Goal: Task Accomplishment & Management: Use online tool/utility

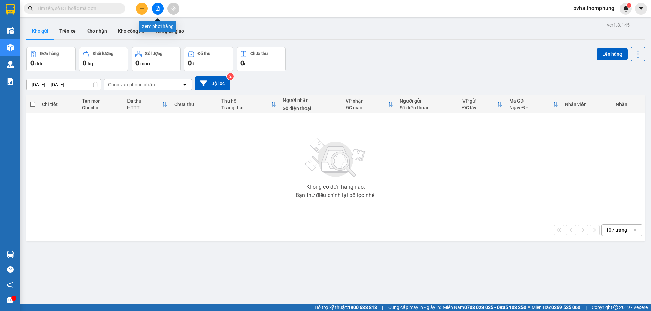
click at [155, 9] on icon "file-add" at bounding box center [157, 8] width 5 height 5
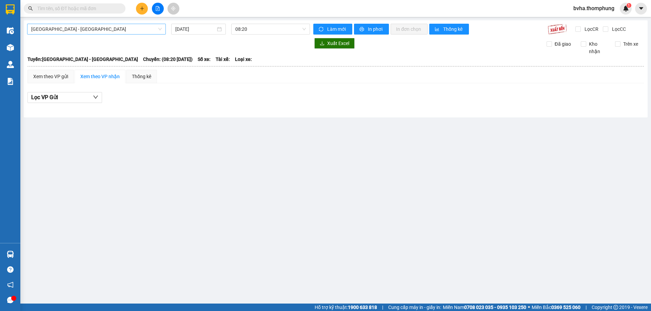
click at [98, 29] on span "[GEOGRAPHIC_DATA] - [GEOGRAPHIC_DATA]" at bounding box center [96, 29] width 130 height 10
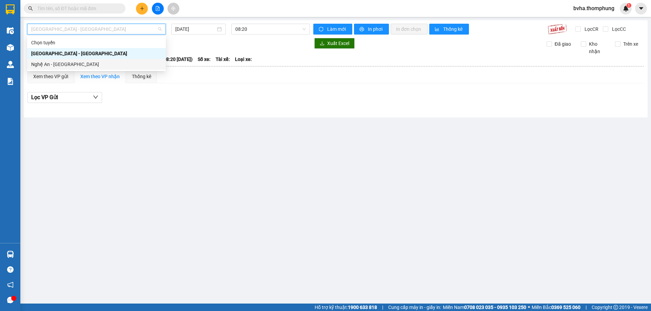
click at [72, 65] on div "Nghệ An - Hà Nội" at bounding box center [96, 64] width 130 height 7
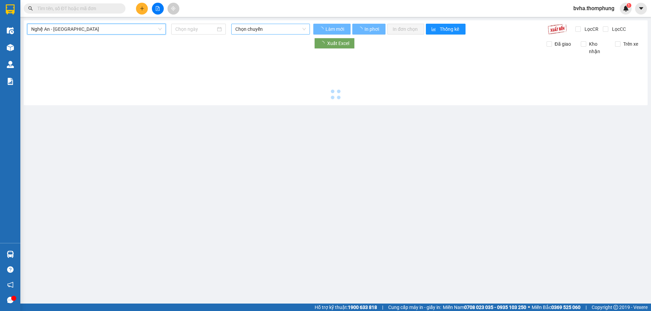
type input "[DATE]"
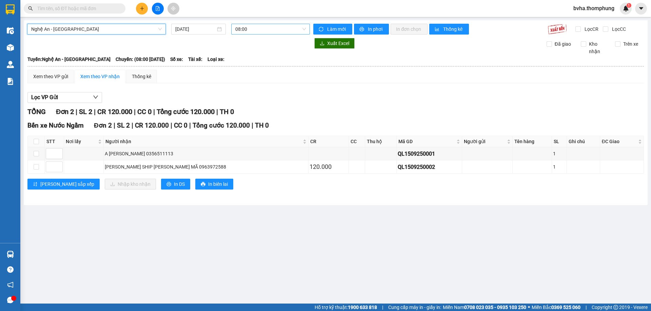
click at [276, 28] on span "08:00" at bounding box center [270, 29] width 70 height 10
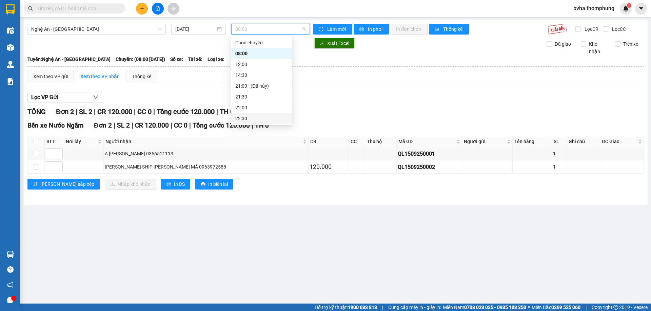
scroll to position [11, 0]
click at [247, 96] on div "22:00" at bounding box center [261, 96] width 53 height 7
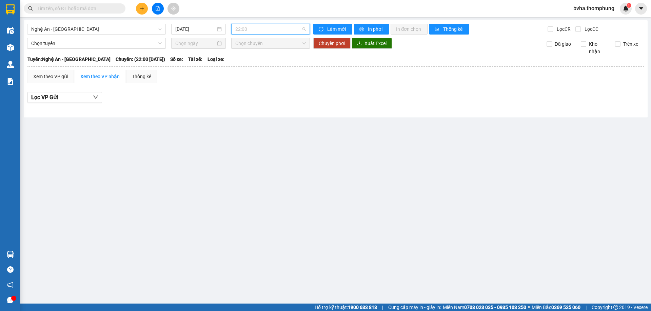
click at [266, 27] on span "22:00" at bounding box center [270, 29] width 70 height 10
click at [246, 86] on div "21:30" at bounding box center [261, 85] width 53 height 7
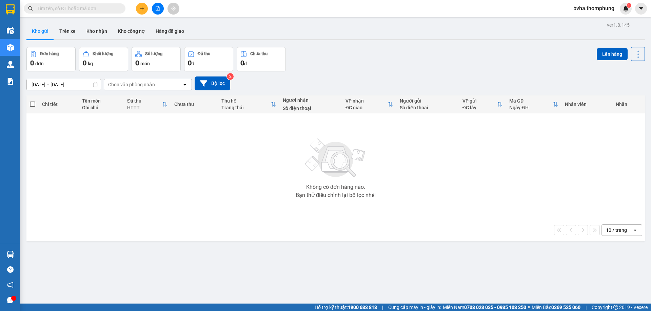
drag, startPoint x: 333, startPoint y: 52, endPoint x: 345, endPoint y: 32, distance: 22.7
click at [345, 32] on div "Kho gửi Trên xe Kho nhận Kho công nợ Hàng đã giao" at bounding box center [335, 32] width 618 height 18
click at [159, 9] on icon "file-add" at bounding box center [158, 8] width 4 height 5
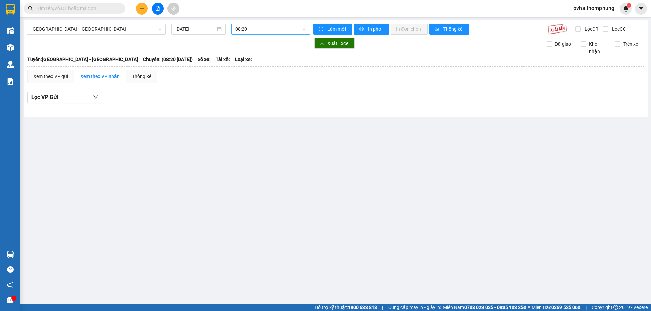
click at [247, 31] on span "08:20" at bounding box center [270, 29] width 70 height 10
click at [245, 74] on div "12:00" at bounding box center [261, 74] width 53 height 7
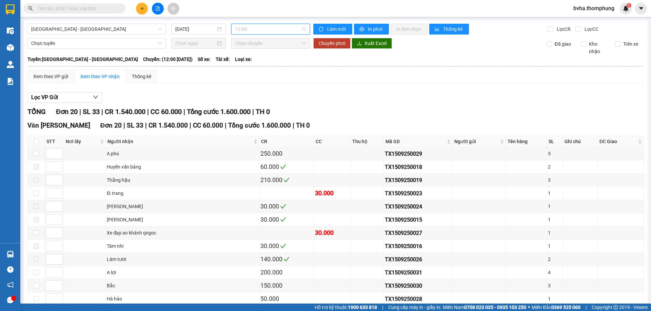
click at [285, 32] on span "12:00" at bounding box center [270, 29] width 70 height 10
click at [255, 62] on div "10:00" at bounding box center [259, 64] width 53 height 7
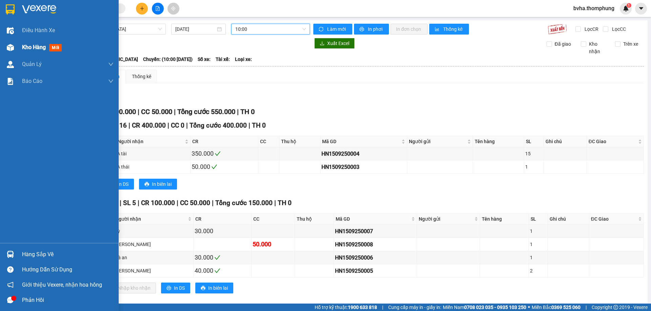
click at [43, 52] on div "Kho hàng mới" at bounding box center [43, 47] width 42 height 8
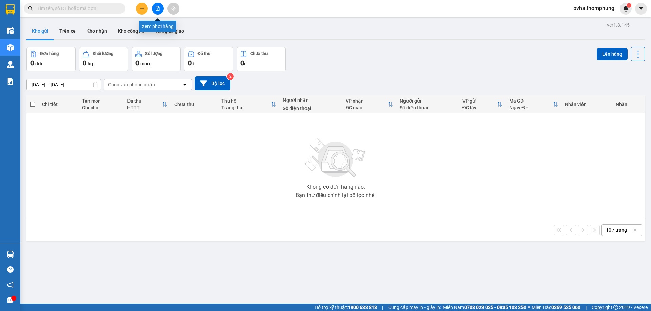
click at [158, 10] on icon "file-add" at bounding box center [157, 8] width 5 height 5
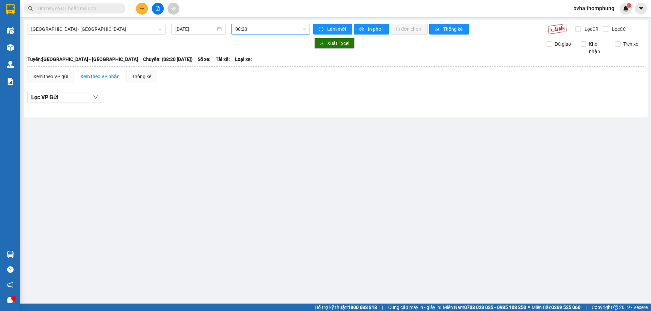
click at [283, 32] on span "08:20" at bounding box center [270, 29] width 70 height 10
click at [250, 65] on div "10:00" at bounding box center [261, 64] width 53 height 7
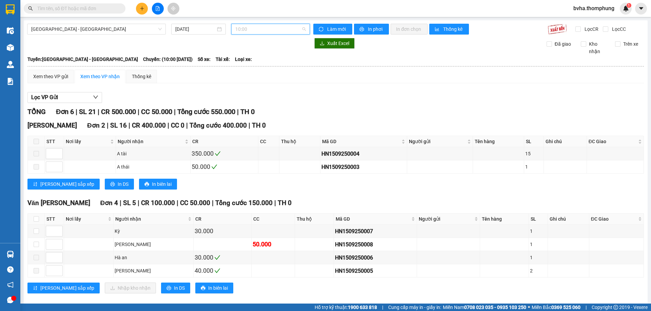
click at [262, 24] on span "10:00" at bounding box center [270, 29] width 70 height 10
click at [250, 79] on div "12:00" at bounding box center [259, 74] width 53 height 7
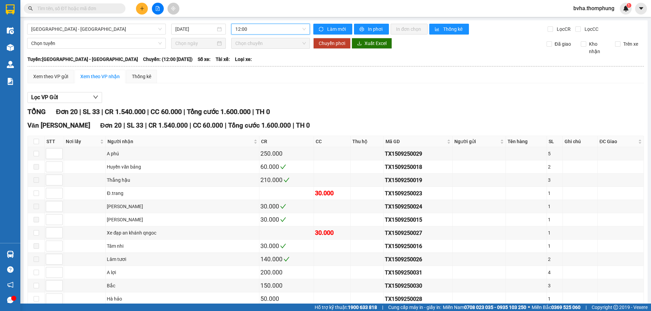
click at [280, 29] on span "12:00" at bounding box center [270, 29] width 70 height 10
click at [250, 52] on div "08:20" at bounding box center [259, 53] width 53 height 7
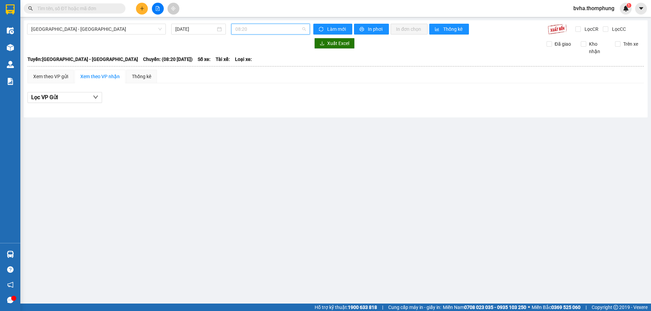
click at [278, 32] on span "08:20" at bounding box center [270, 29] width 70 height 10
click at [253, 62] on div "10:00" at bounding box center [261, 64] width 53 height 7
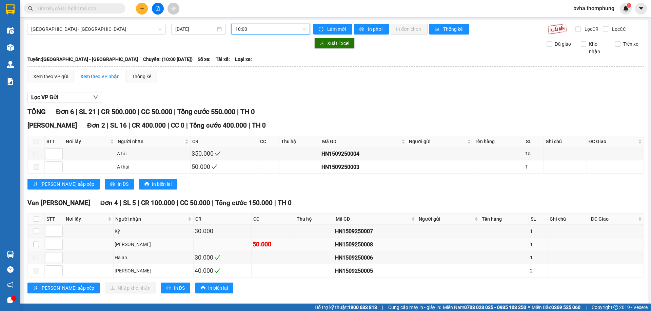
click at [35, 247] on input "checkbox" at bounding box center [36, 244] width 5 height 5
checkbox input "true"
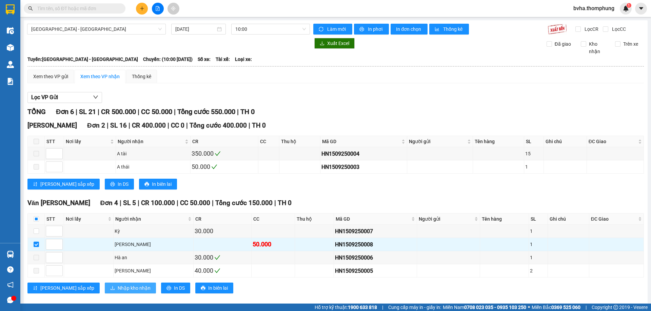
click at [105, 284] on button "Nhập kho nhận" at bounding box center [130, 288] width 51 height 11
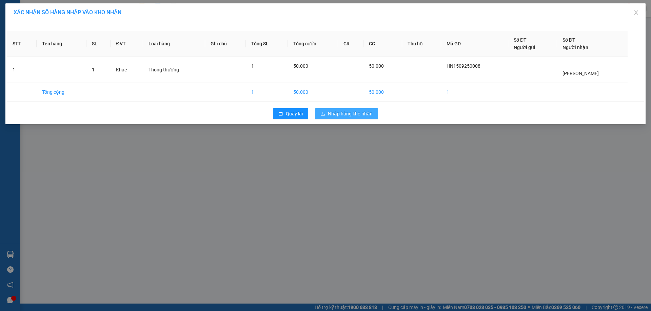
click at [326, 112] on button "Nhập hàng kho nhận" at bounding box center [346, 113] width 63 height 11
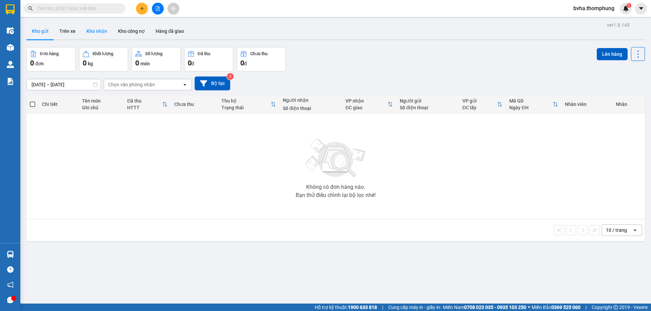
click at [92, 32] on button "Kho nhận" at bounding box center [97, 31] width 32 height 16
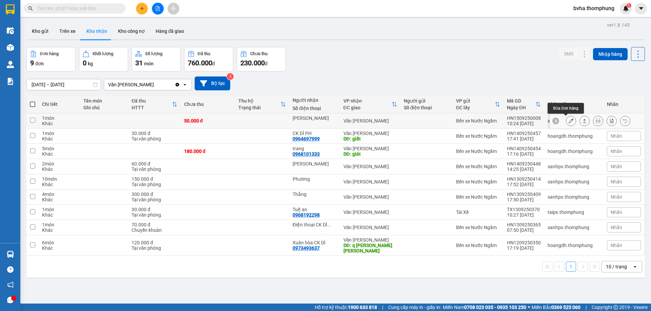
click at [568, 120] on icon at bounding box center [570, 121] width 5 height 5
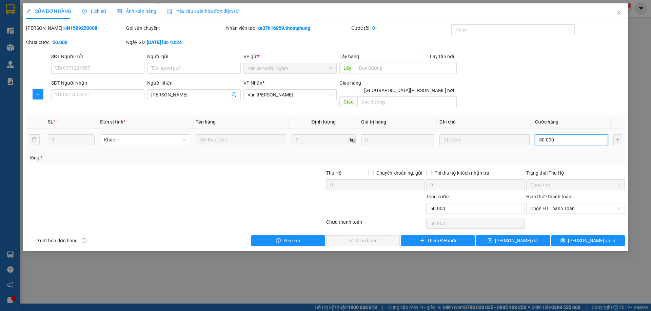
click at [568, 135] on input "50.000" at bounding box center [571, 140] width 73 height 11
type input "3"
type input "30"
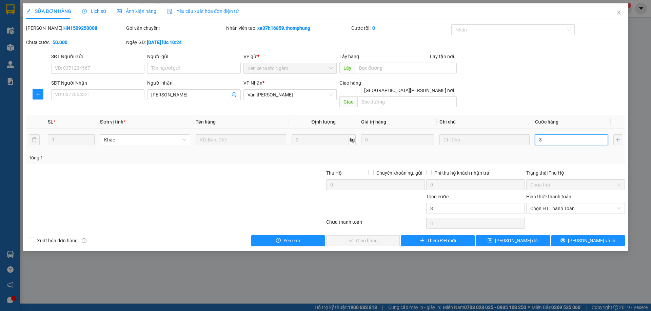
type input "30"
click at [579, 204] on span "Chọn HT Thanh Toán" at bounding box center [575, 209] width 90 height 10
type input "30.000"
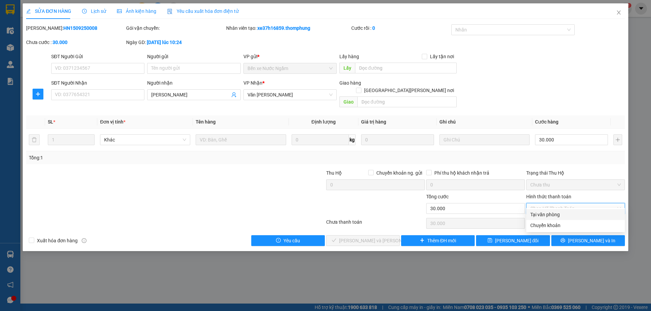
click at [542, 215] on div "Tại văn phòng" at bounding box center [575, 214] width 90 height 7
type input "0"
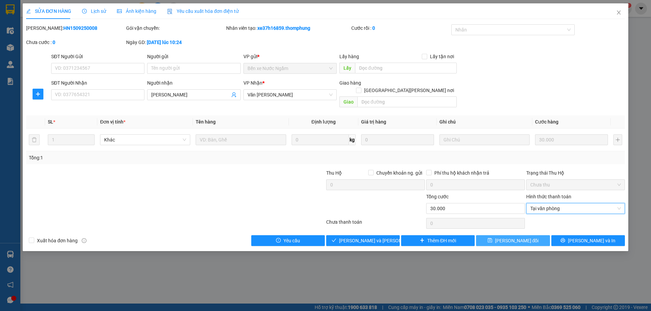
click at [517, 237] on span "[PERSON_NAME] đổi" at bounding box center [517, 240] width 44 height 7
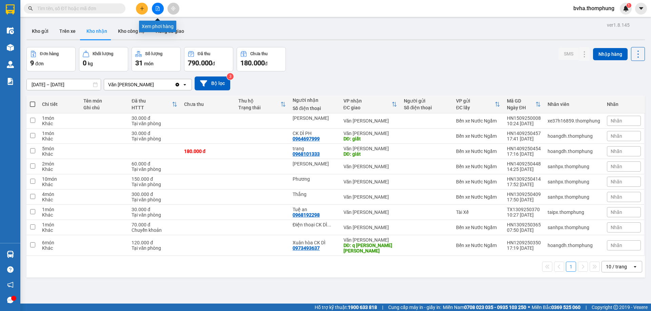
click at [156, 9] on icon "file-add" at bounding box center [157, 8] width 5 height 5
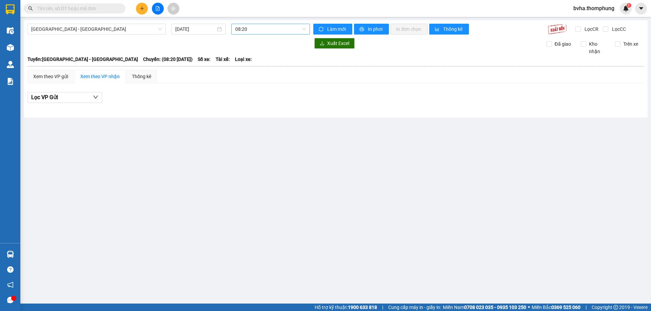
click at [265, 28] on span "08:20" at bounding box center [270, 29] width 70 height 10
click at [246, 77] on div "12:00" at bounding box center [261, 74] width 53 height 7
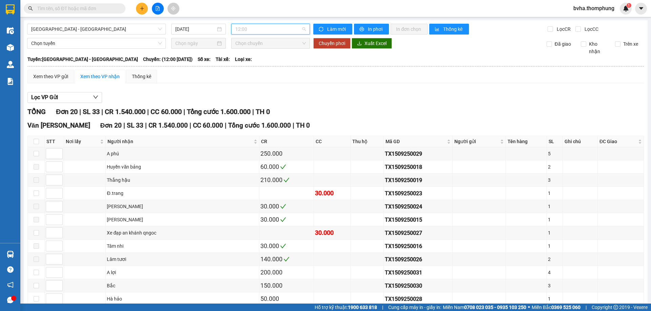
click at [276, 31] on span "12:00" at bounding box center [270, 29] width 70 height 10
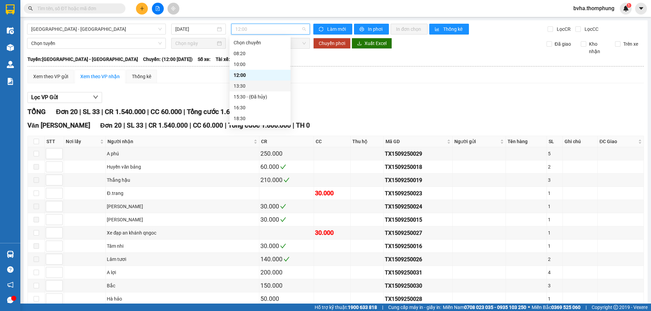
click at [246, 85] on div "13:30" at bounding box center [259, 85] width 53 height 7
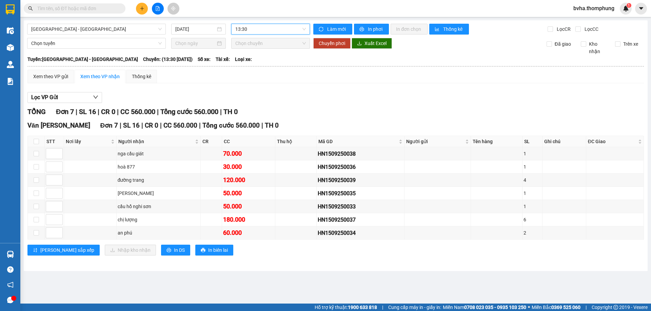
click at [253, 31] on span "13:30" at bounding box center [270, 29] width 70 height 10
click at [246, 71] on div "12:00" at bounding box center [261, 75] width 61 height 11
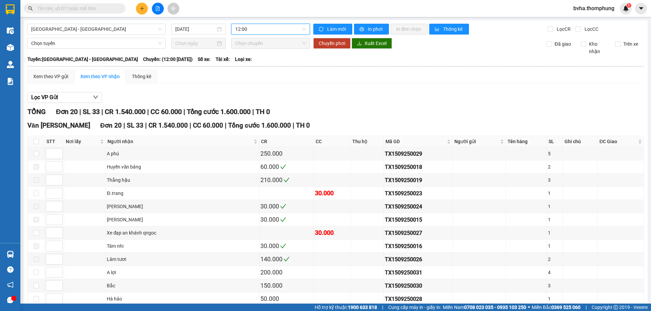
click at [257, 25] on span "12:00" at bounding box center [270, 29] width 70 height 10
click at [244, 108] on div "16:30" at bounding box center [259, 107] width 53 height 7
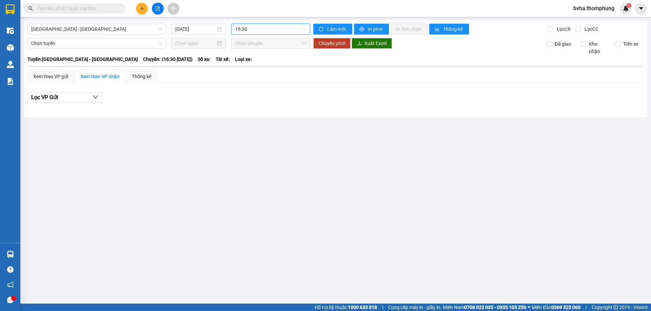
click at [261, 28] on span "16:30" at bounding box center [270, 29] width 70 height 10
click at [255, 66] on div "10:00" at bounding box center [261, 64] width 53 height 7
